Goal: Navigation & Orientation: Find specific page/section

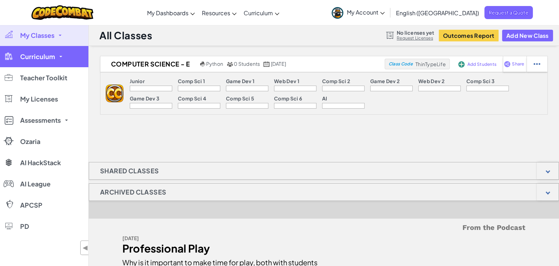
click at [60, 61] on link "Curriculum" at bounding box center [44, 56] width 88 height 21
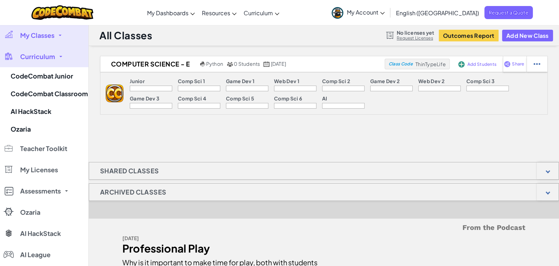
click at [59, 57] on link "Curriculum" at bounding box center [44, 56] width 88 height 21
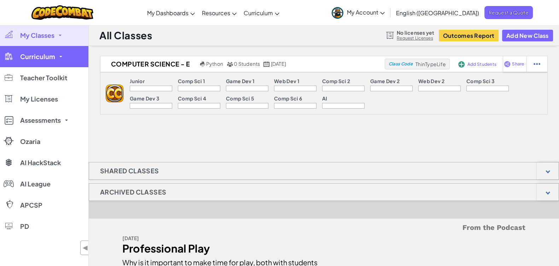
click at [59, 57] on link "Curriculum" at bounding box center [44, 56] width 88 height 21
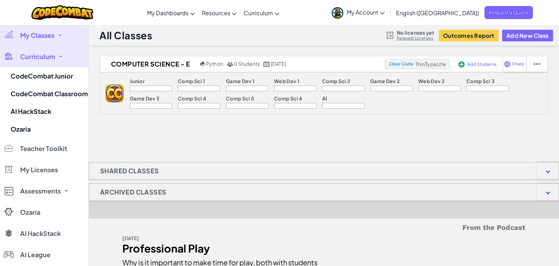
click at [59, 57] on link "Curriculum" at bounding box center [44, 56] width 88 height 21
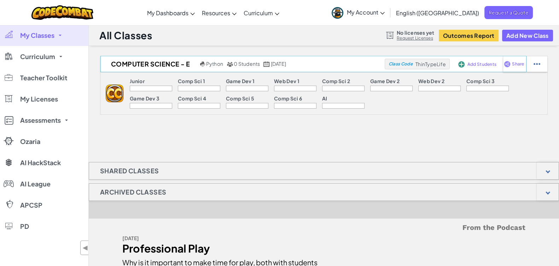
click at [481, 65] on span "Add Students" at bounding box center [481, 64] width 29 height 4
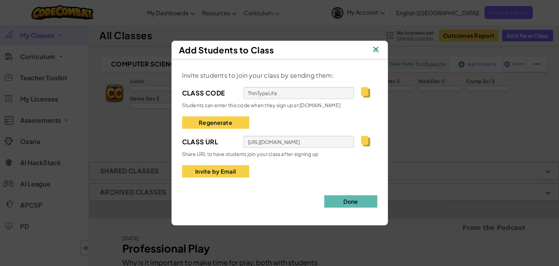
click at [374, 51] on img at bounding box center [375, 50] width 9 height 11
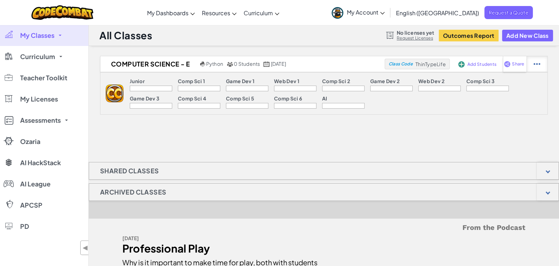
click at [537, 67] on img at bounding box center [536, 64] width 7 height 6
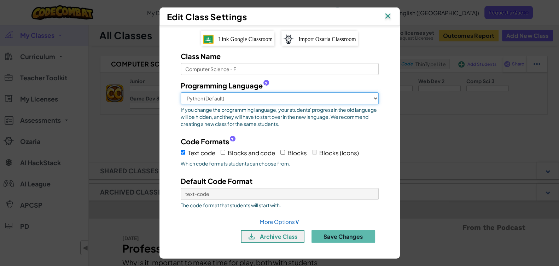
click at [270, 96] on select "Python (Default) JavaScript C++ [GEOGRAPHIC_DATA] (Experimental)" at bounding box center [280, 98] width 198 height 12
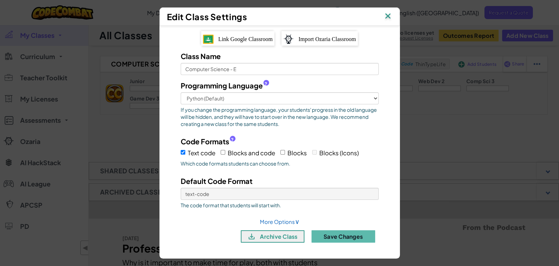
click at [358, 172] on div "Programming Language ? Python (Default) JavaScript C++ [GEOGRAPHIC_DATA] (Exper…" at bounding box center [279, 146] width 209 height 132
